Goal: Transaction & Acquisition: Book appointment/travel/reservation

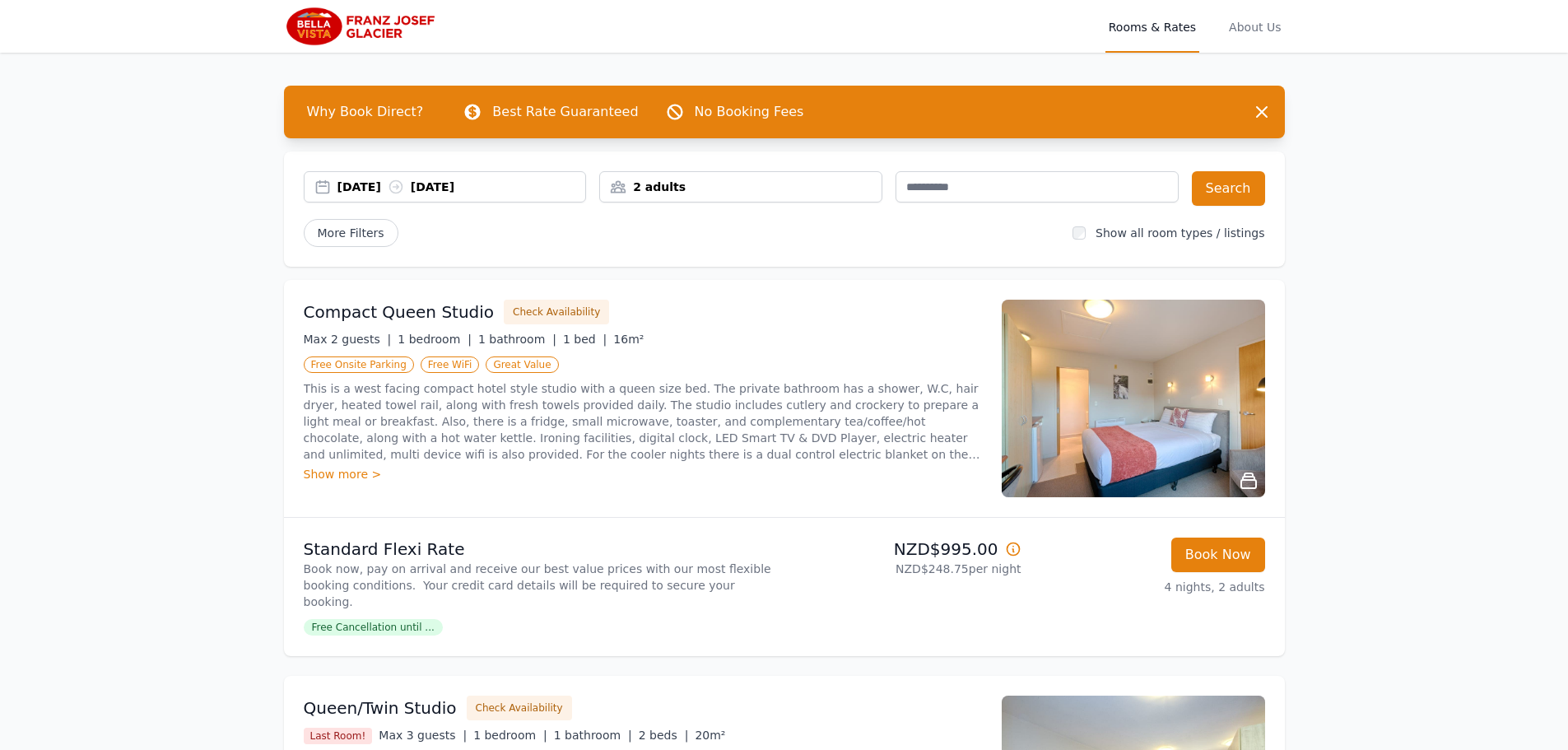
click at [1010, 548] on icon at bounding box center [1013, 549] width 17 height 17
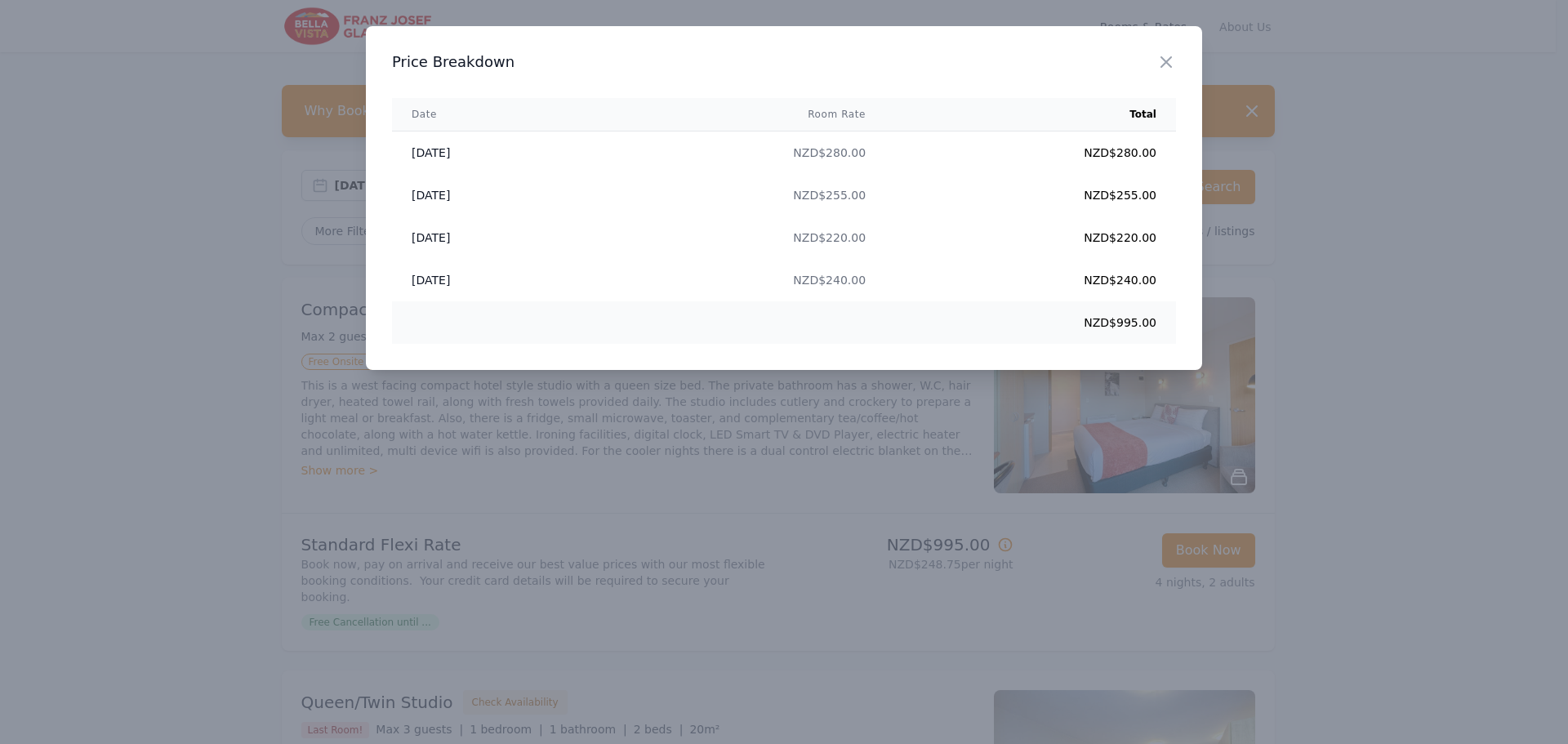
click at [1002, 543] on div at bounding box center [784, 372] width 1568 height 744
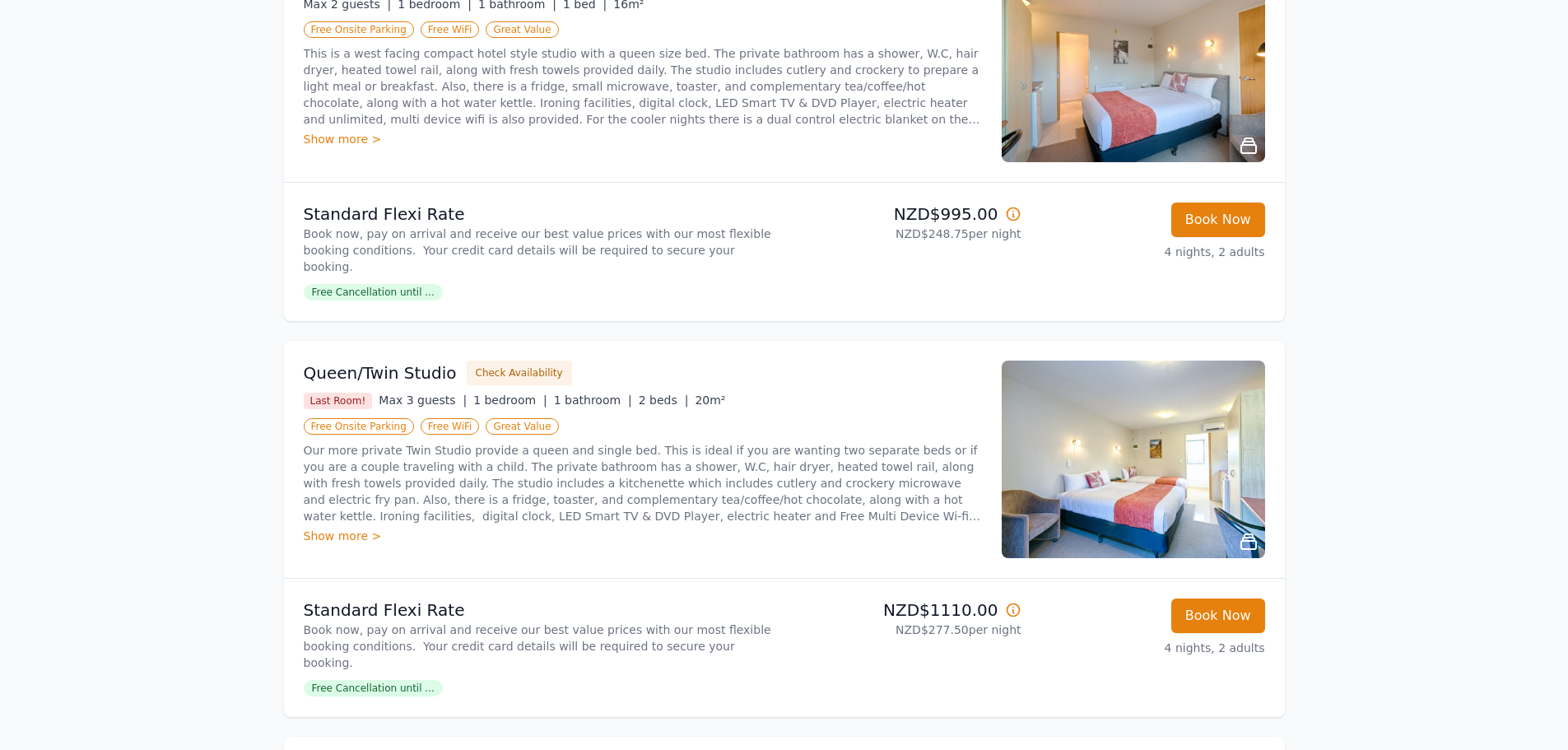
scroll to position [350, 0]
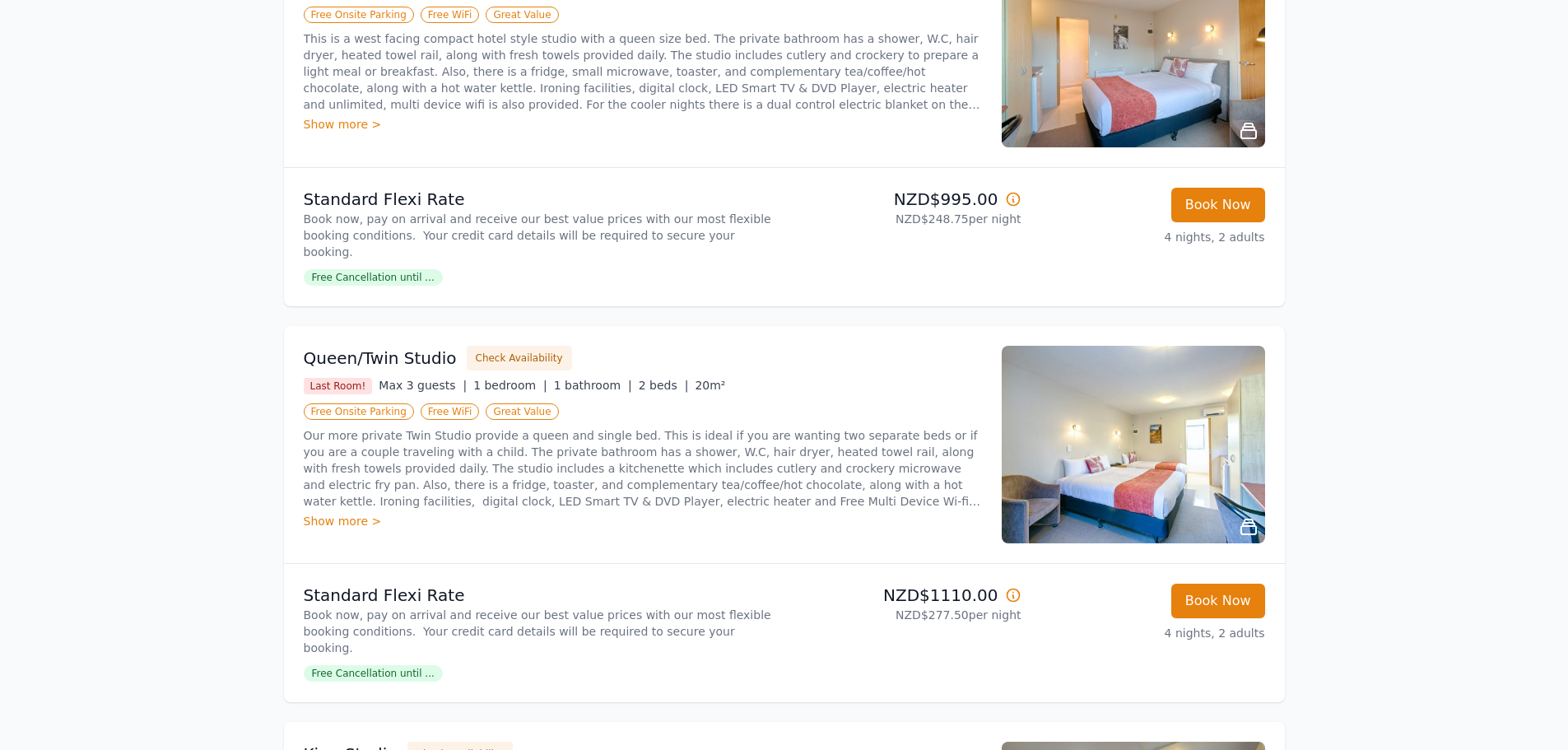
click at [385, 270] on span "Free Cancellation until ..." at bounding box center [373, 278] width 139 height 17
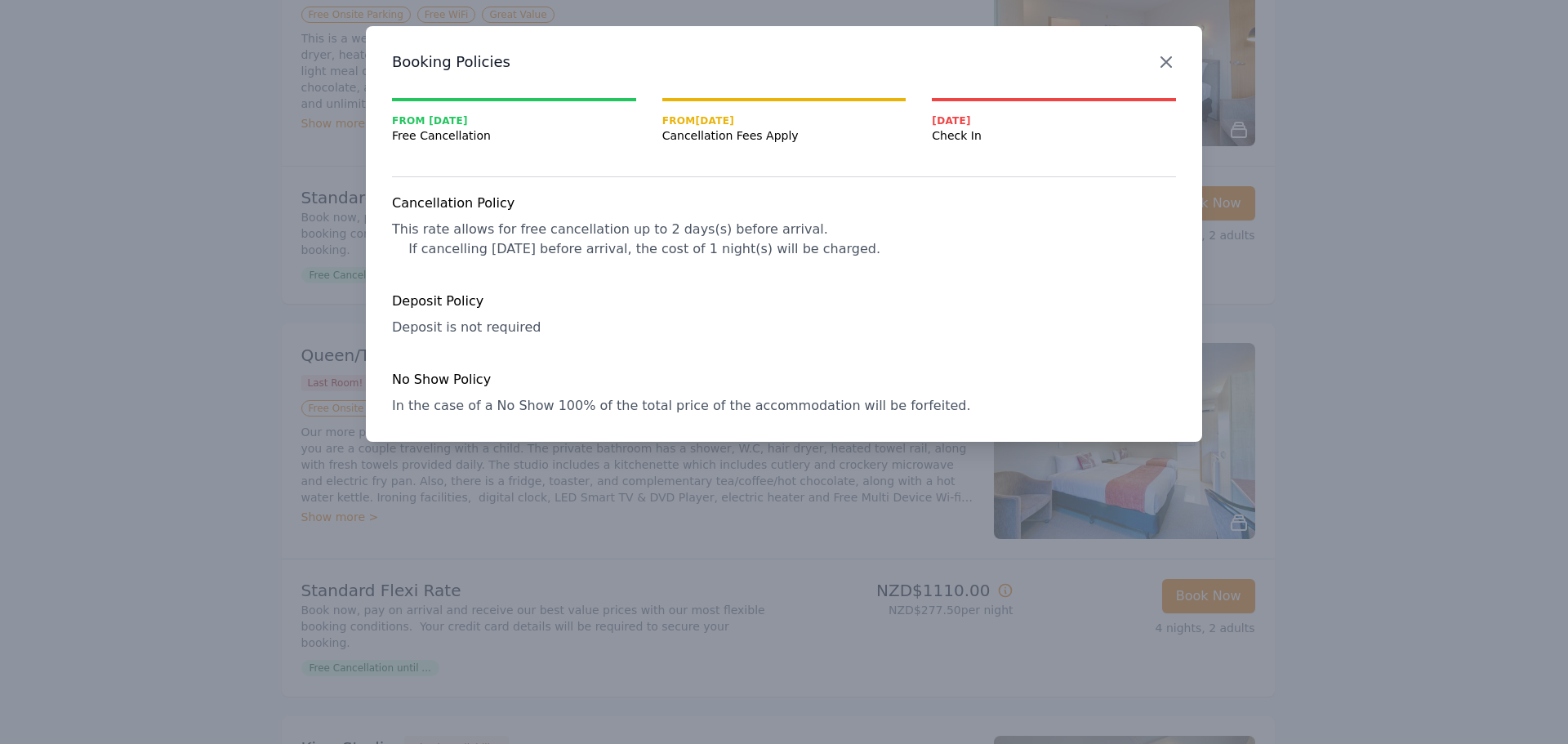
click at [1160, 64] on icon "button" at bounding box center [1166, 62] width 19 height 19
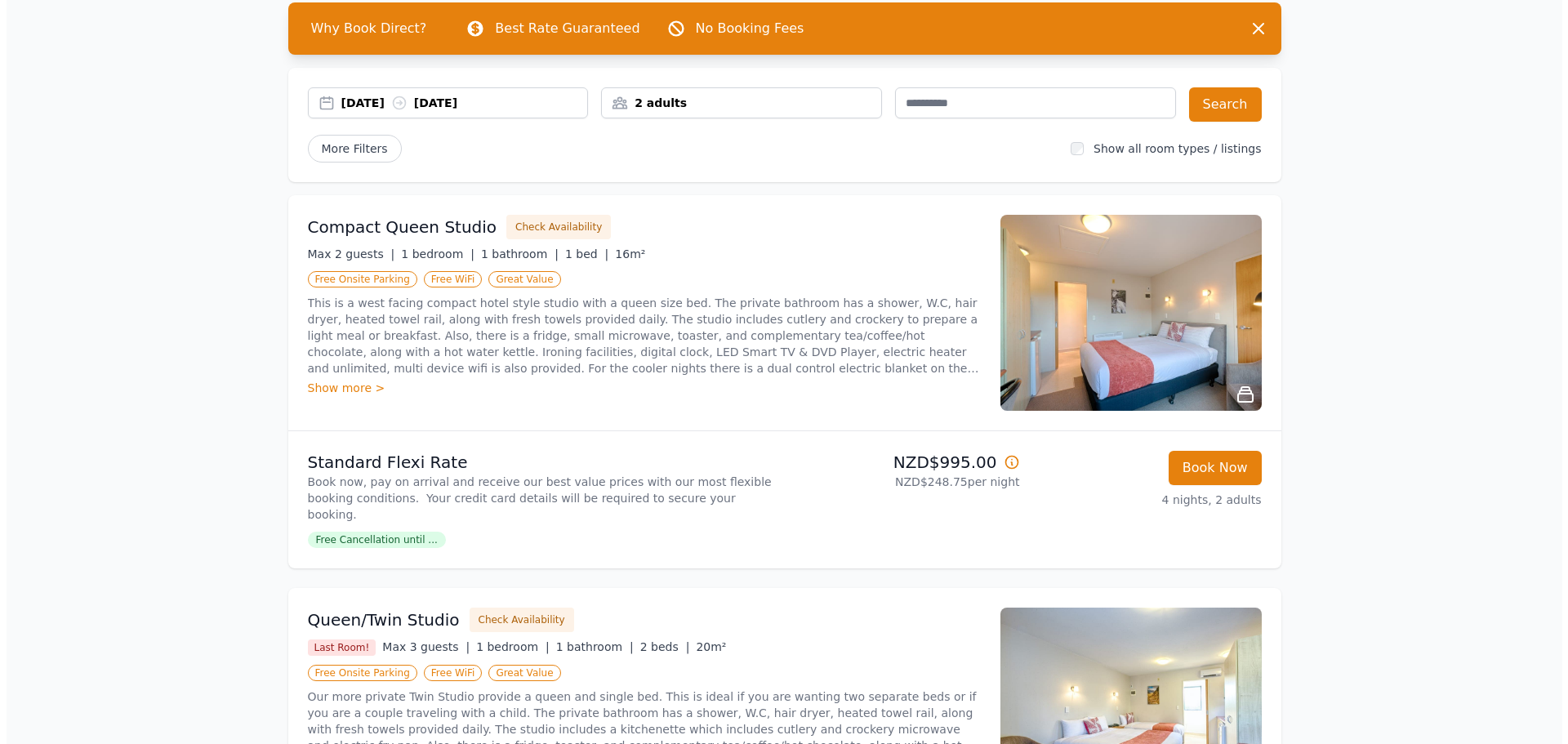
scroll to position [82, 0]
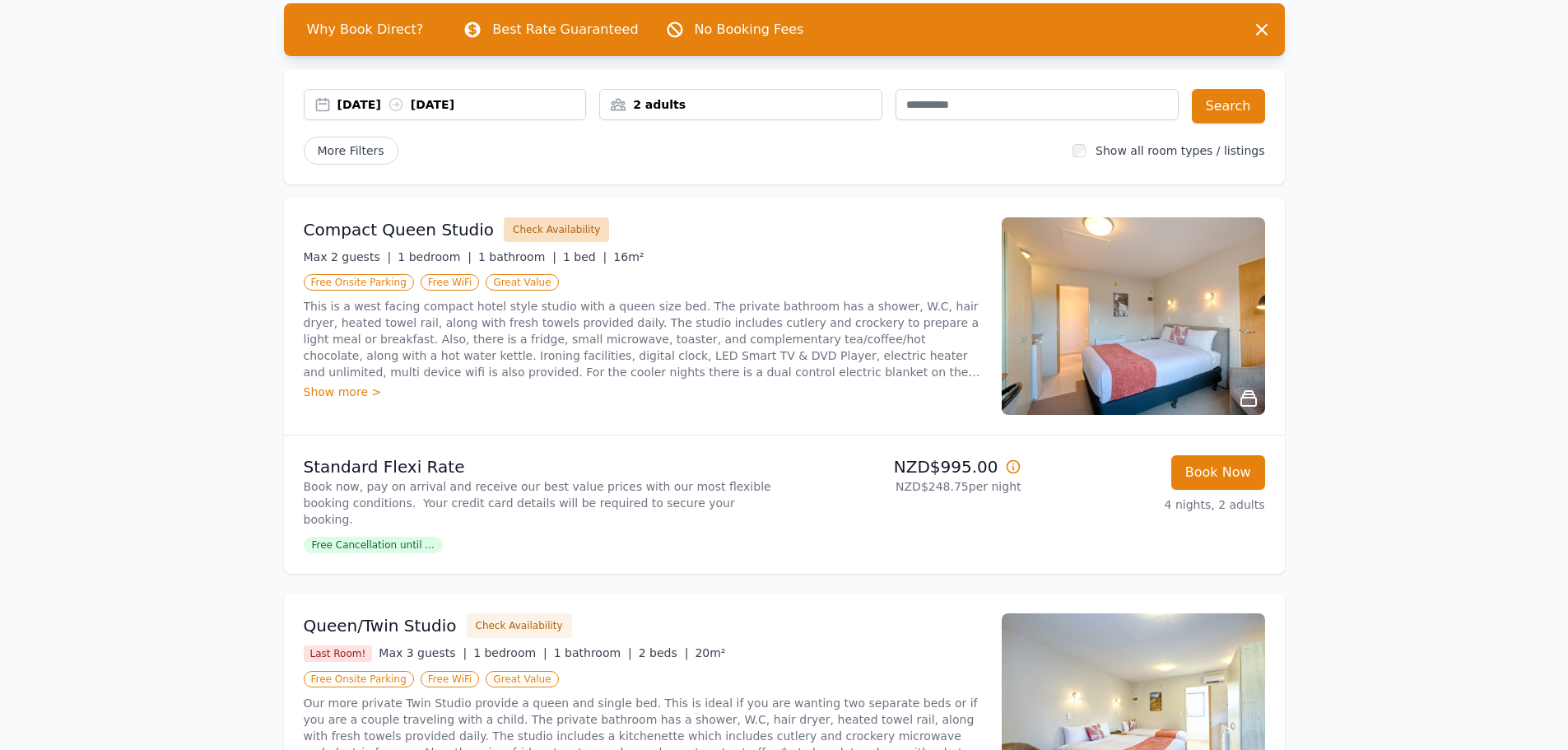
click at [528, 226] on button "Check Availability" at bounding box center [555, 230] width 105 height 25
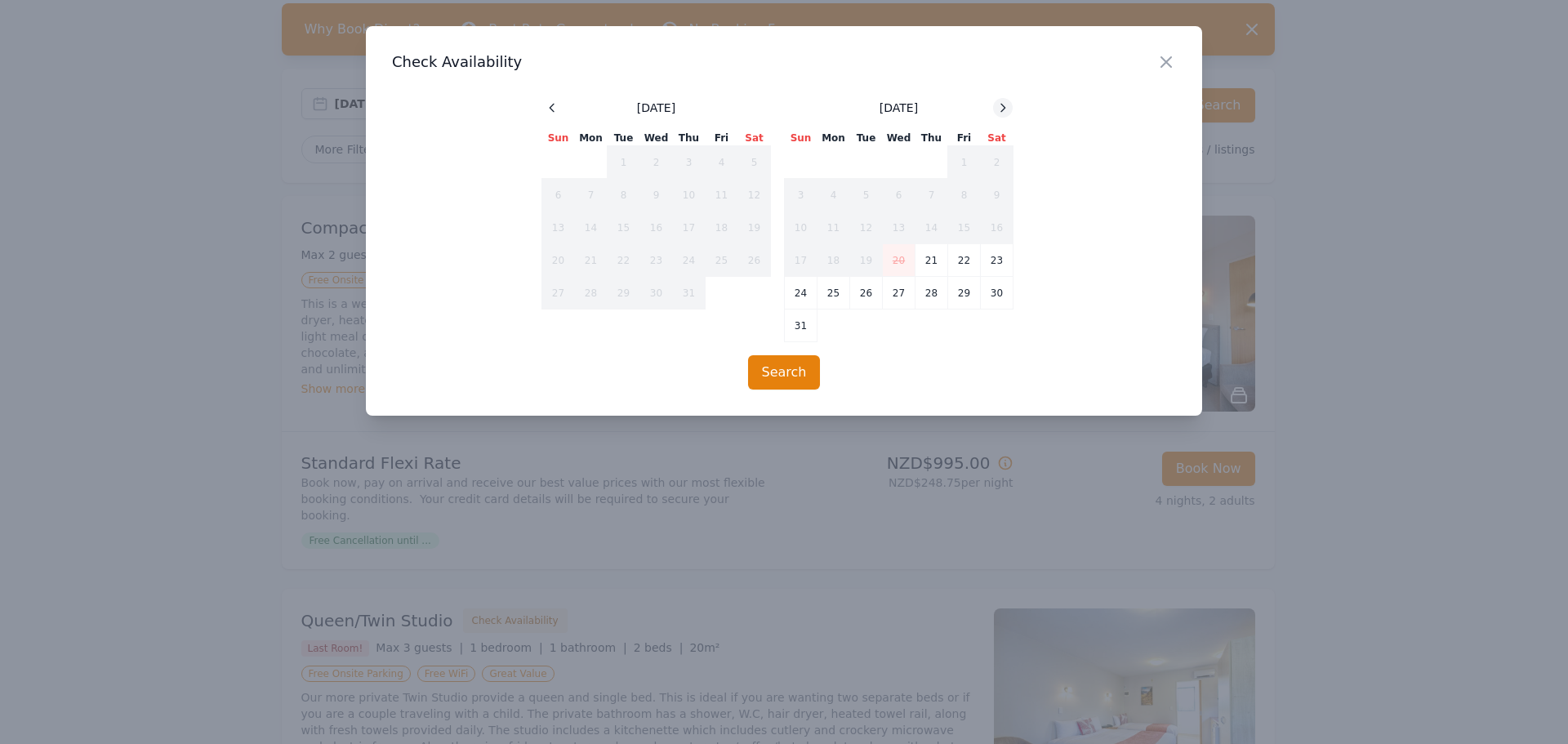
click at [1000, 108] on icon at bounding box center [1003, 108] width 13 height 13
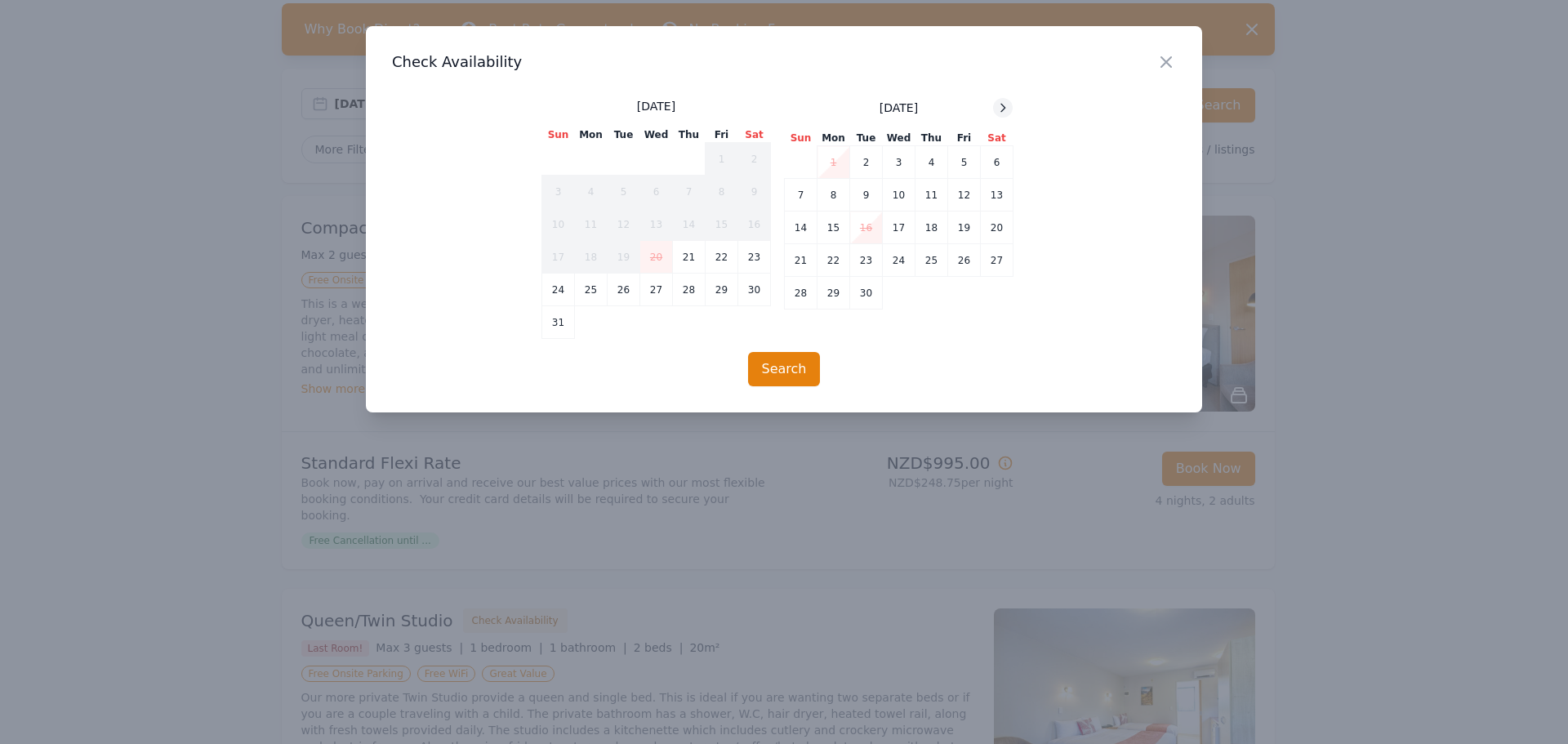
click at [1000, 108] on icon at bounding box center [1003, 108] width 13 height 13
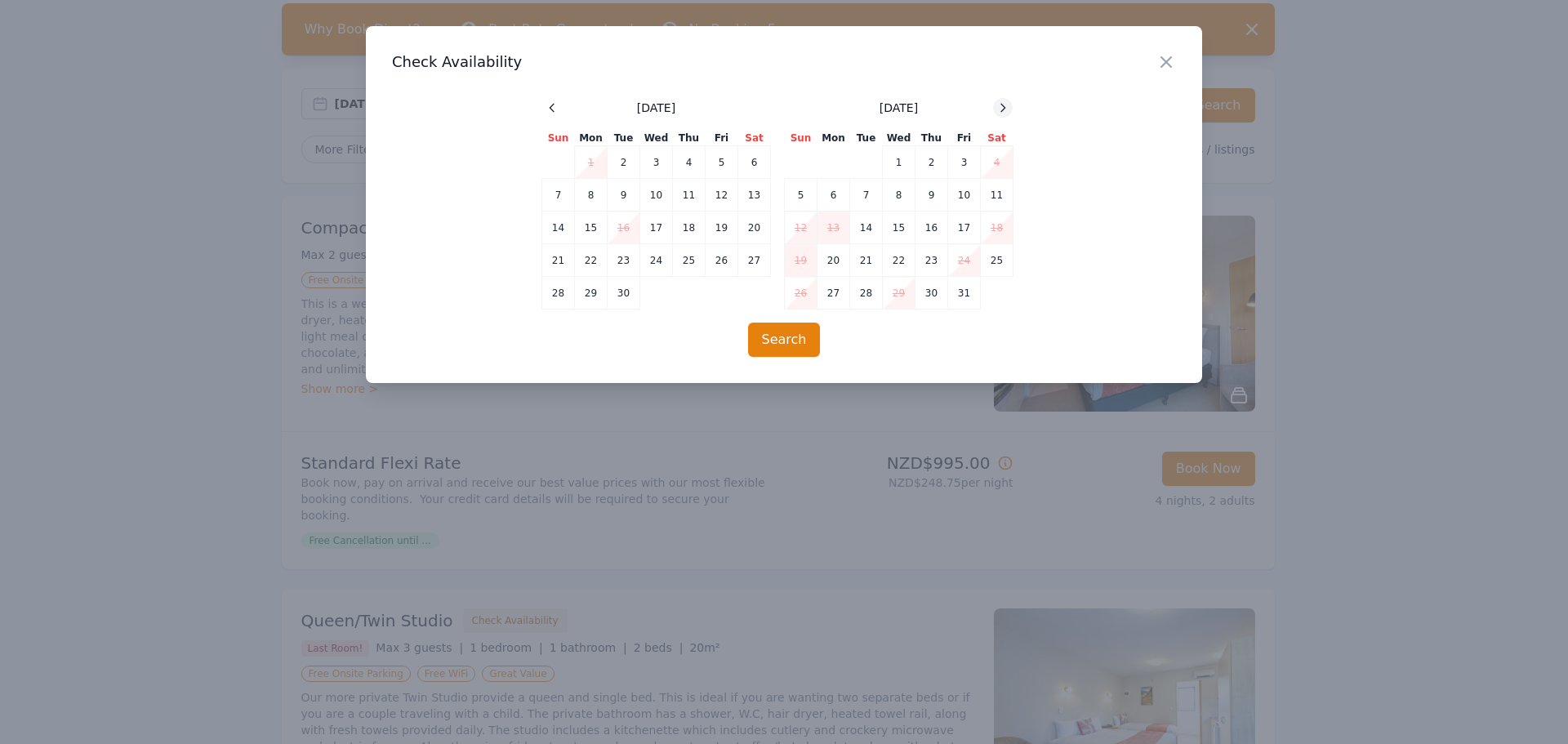
click at [1000, 108] on icon at bounding box center [1003, 108] width 13 height 13
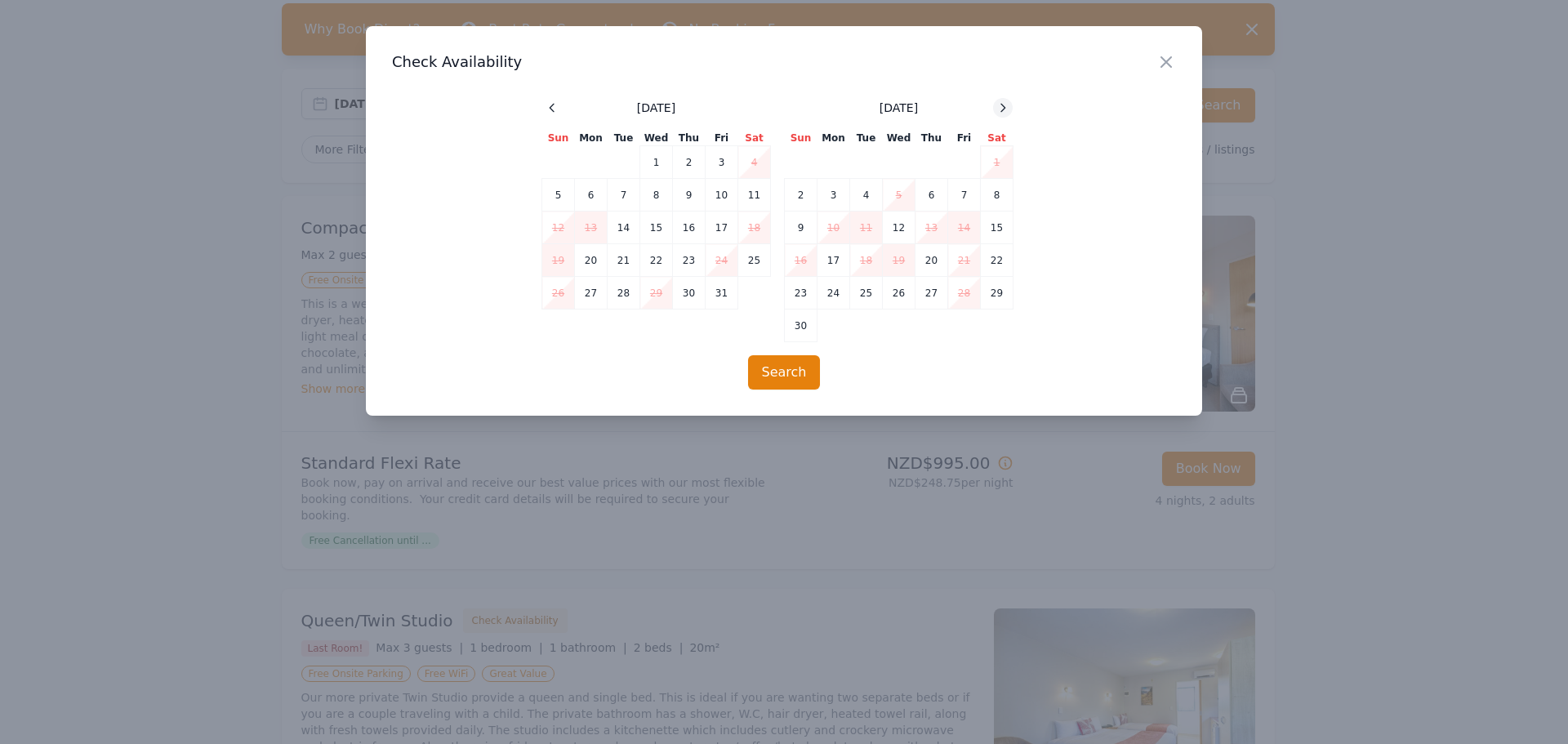
click at [1000, 108] on icon at bounding box center [1003, 108] width 13 height 13
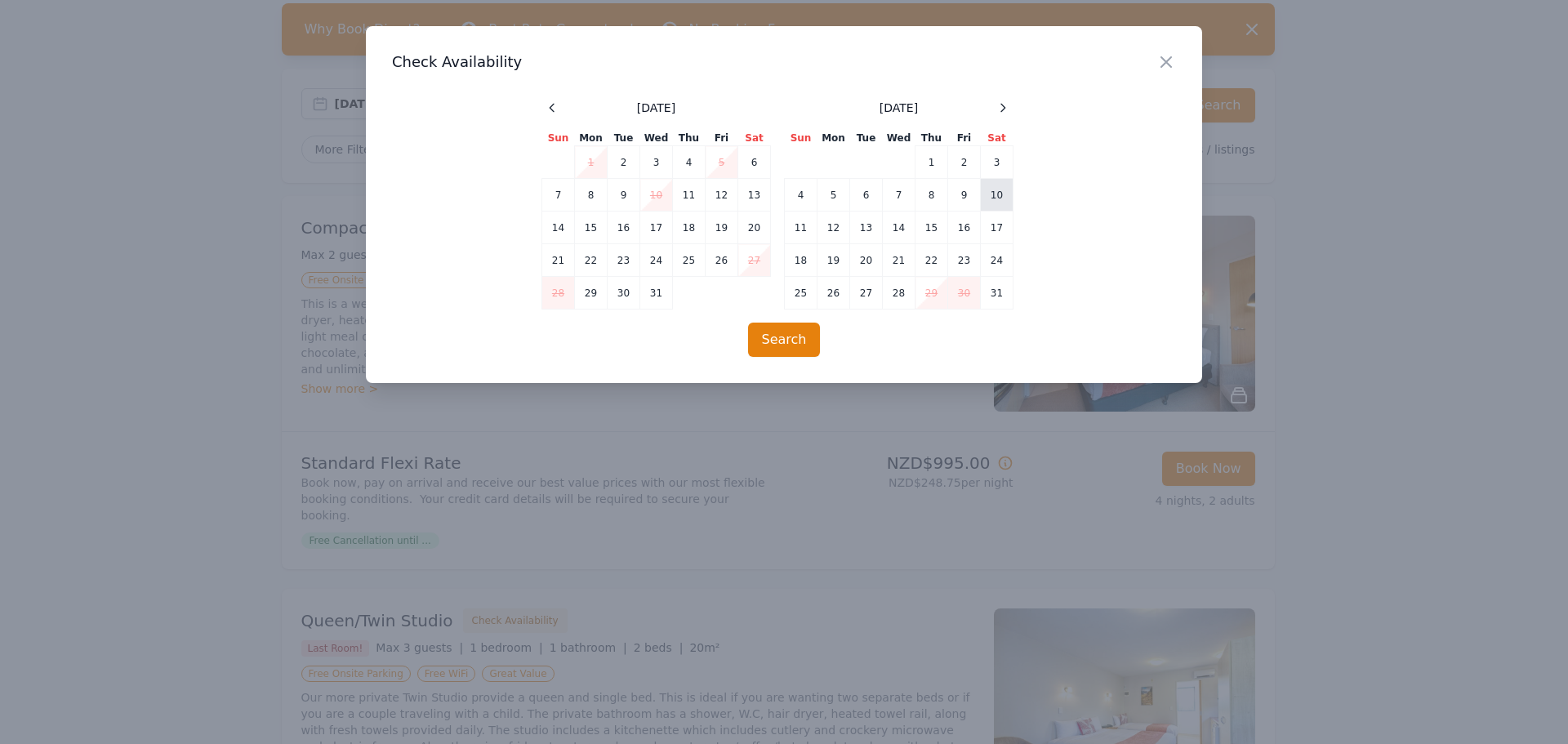
click at [998, 195] on td "10" at bounding box center [996, 195] width 32 height 32
click at [899, 229] on td "14" at bounding box center [899, 227] width 32 height 32
click at [784, 338] on button "Search" at bounding box center [784, 339] width 73 height 34
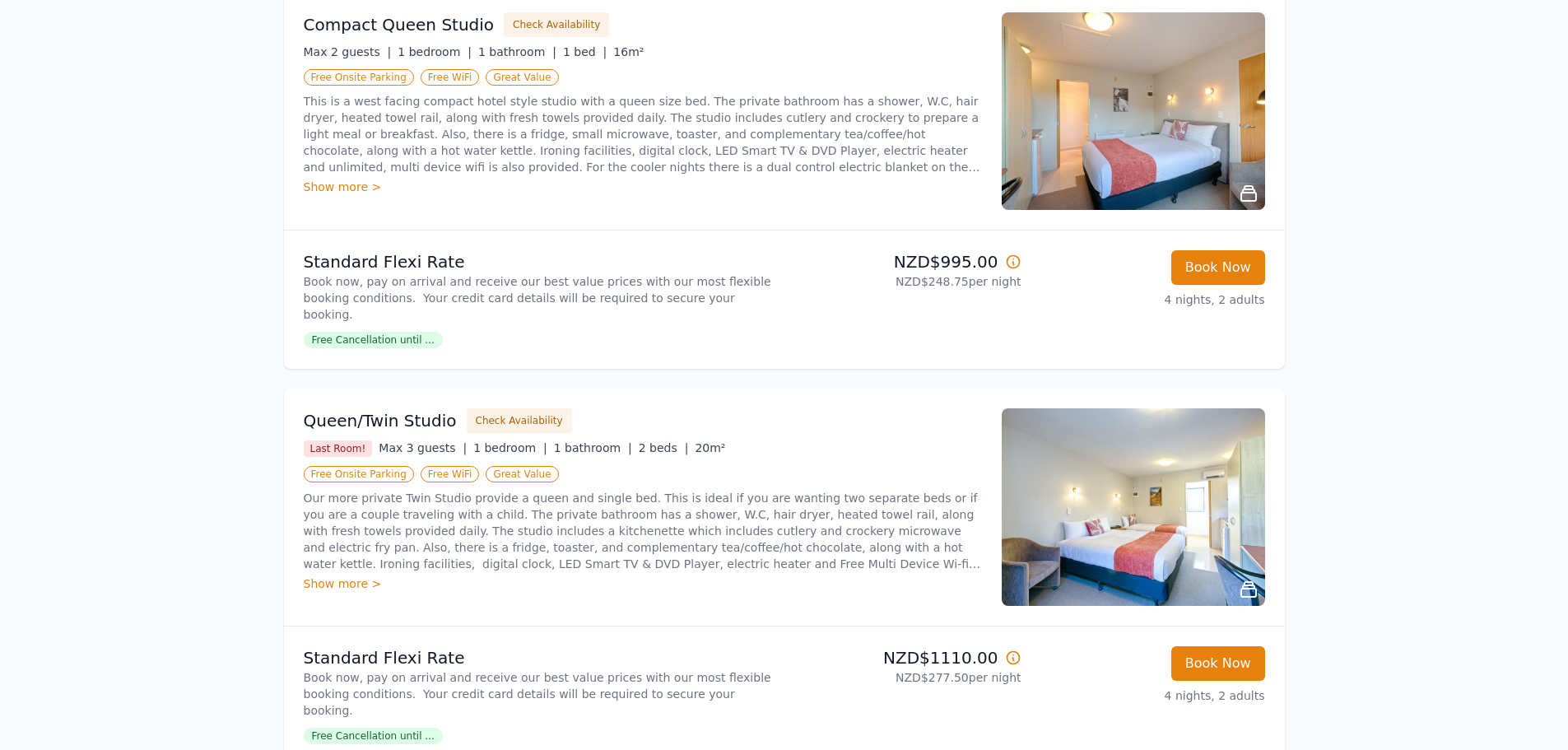
scroll to position [205, 0]
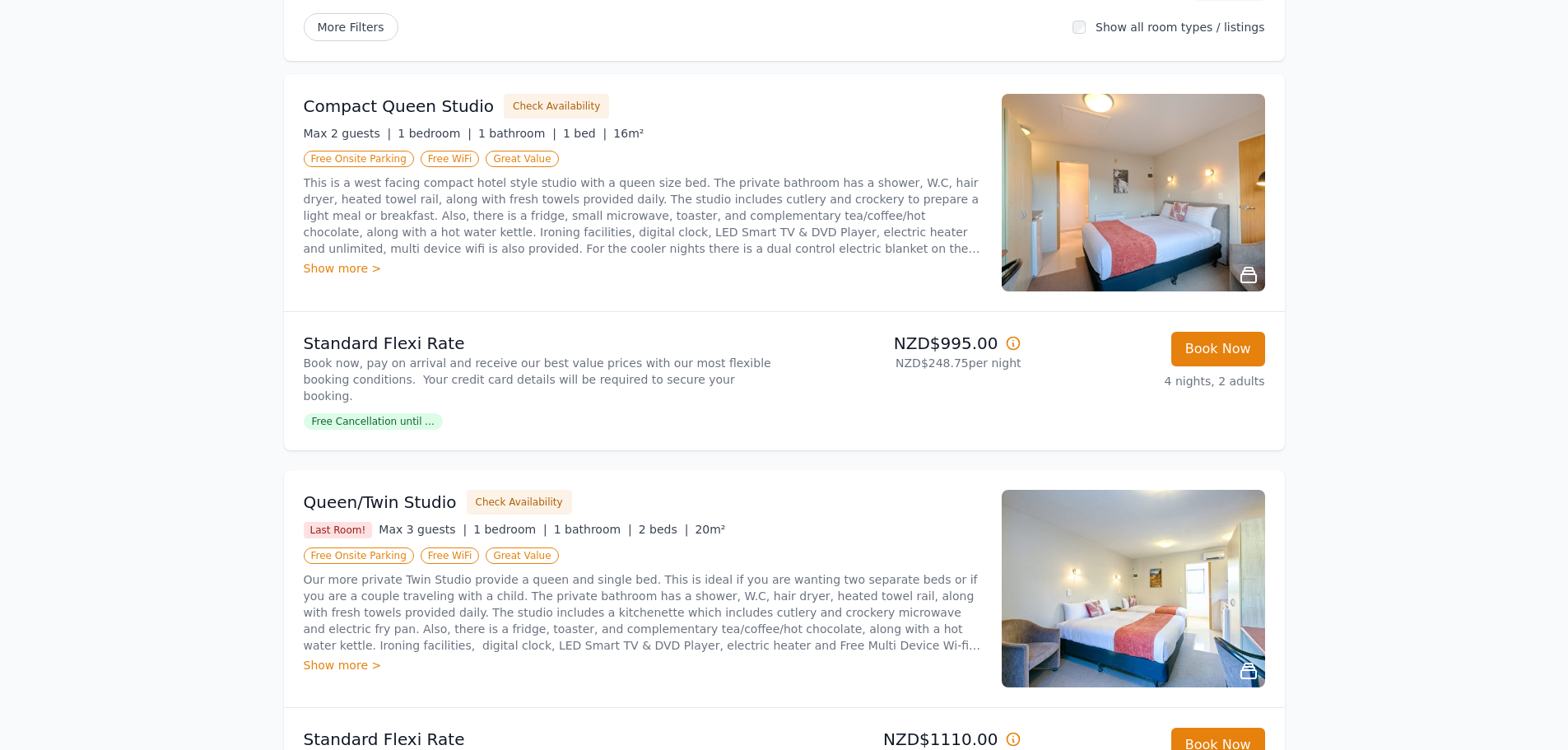
drag, startPoint x: 199, startPoint y: 413, endPoint x: 227, endPoint y: 546, distance: 135.9
click at [218, 502] on div "Open main menu Rooms & Rates About Us Why Book Direct? Best Rate Guaranteed No …" at bounding box center [784, 637] width 1568 height 1684
